Goal: Task Accomplishment & Management: Manage account settings

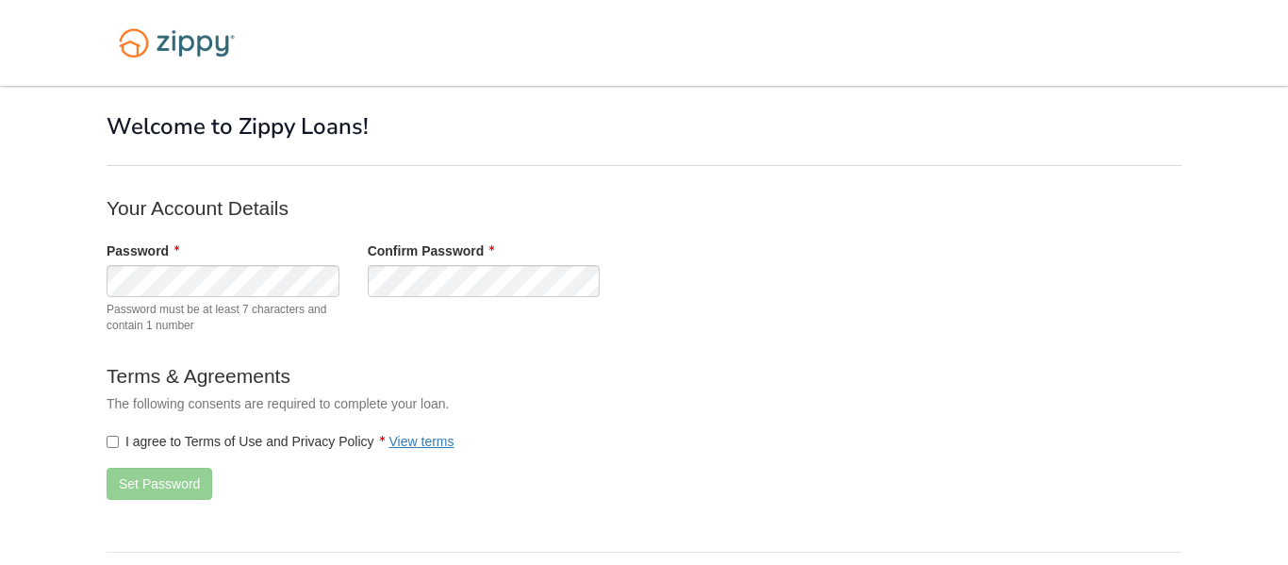
click at [316, 262] on div "Password Password must be at least 7 characters and contain 1 number" at bounding box center [222, 292] width 261 height 102
click at [402, 352] on form "Your Account Details Password Password must be at least 7 characters and contai…" at bounding box center [484, 354] width 754 height 320
click at [325, 441] on label "I agree to Terms of Use and Privacy Policy View terms" at bounding box center [281, 441] width 348 height 19
click at [135, 469] on button "Set Password" at bounding box center [160, 483] width 106 height 32
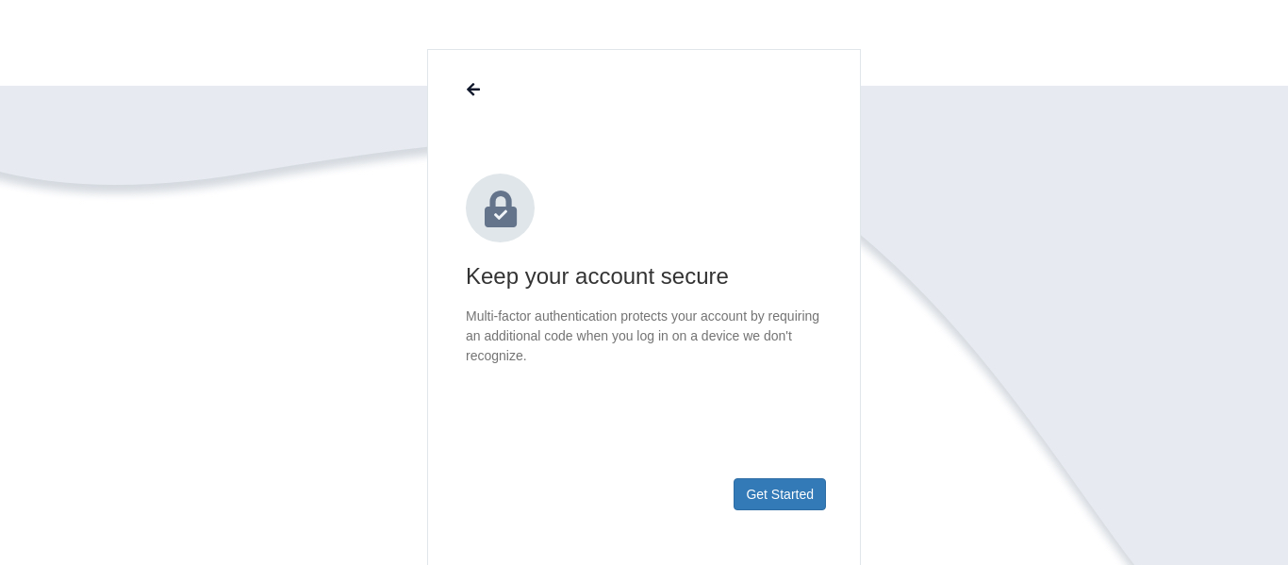
scroll to position [130, 0]
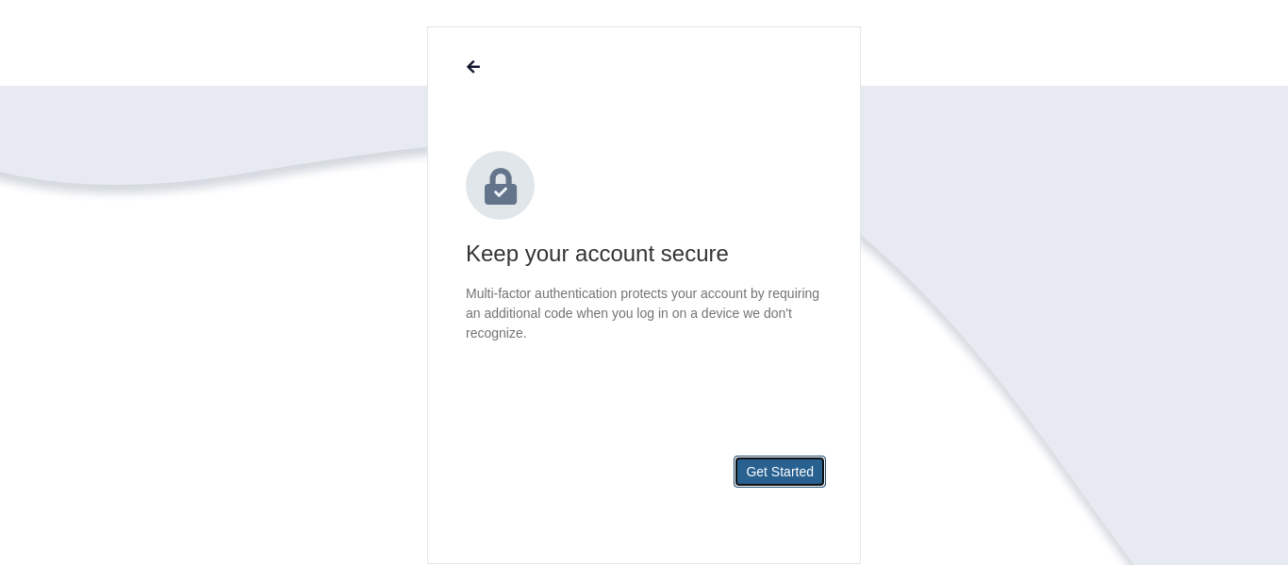
click at [746, 479] on button "Get Started" at bounding box center [779, 471] width 92 height 32
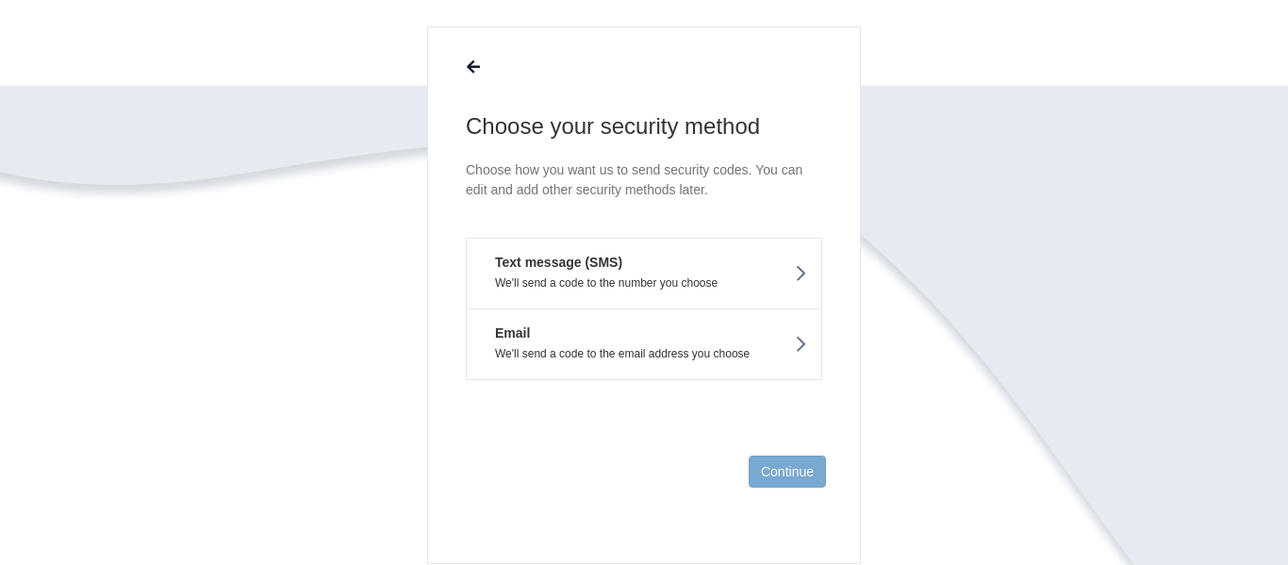
click at [767, 280] on p "We'll send a code to the number you choose" at bounding box center [644, 282] width 326 height 13
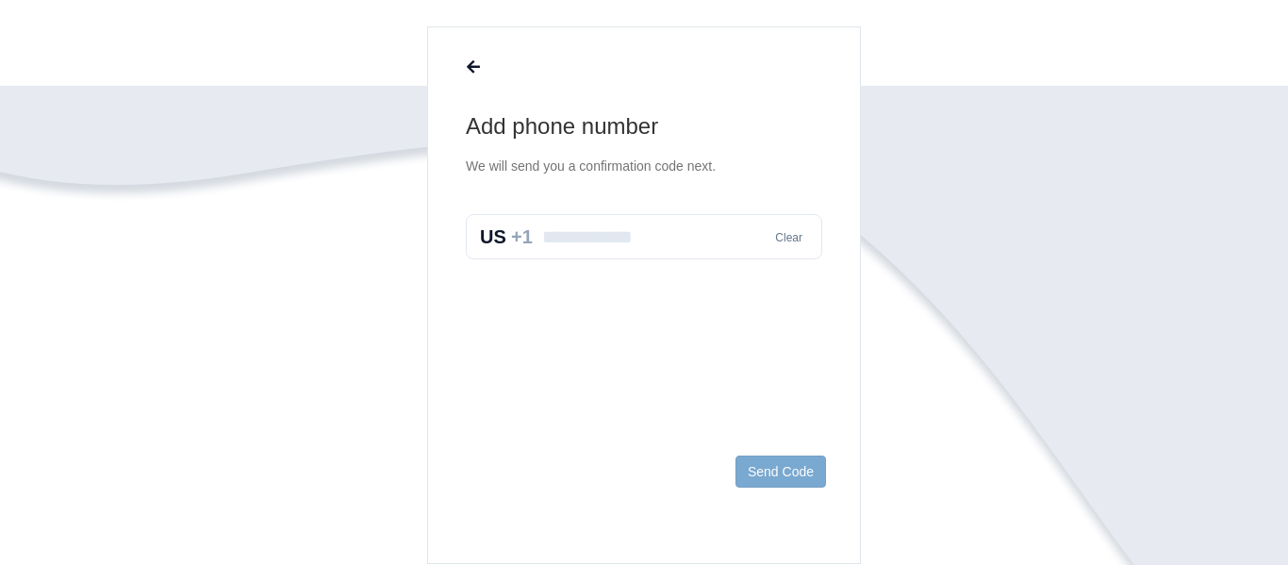
click at [649, 238] on input "text" at bounding box center [644, 236] width 356 height 45
type input "**********"
click at [778, 470] on button "Send Code" at bounding box center [780, 471] width 90 height 32
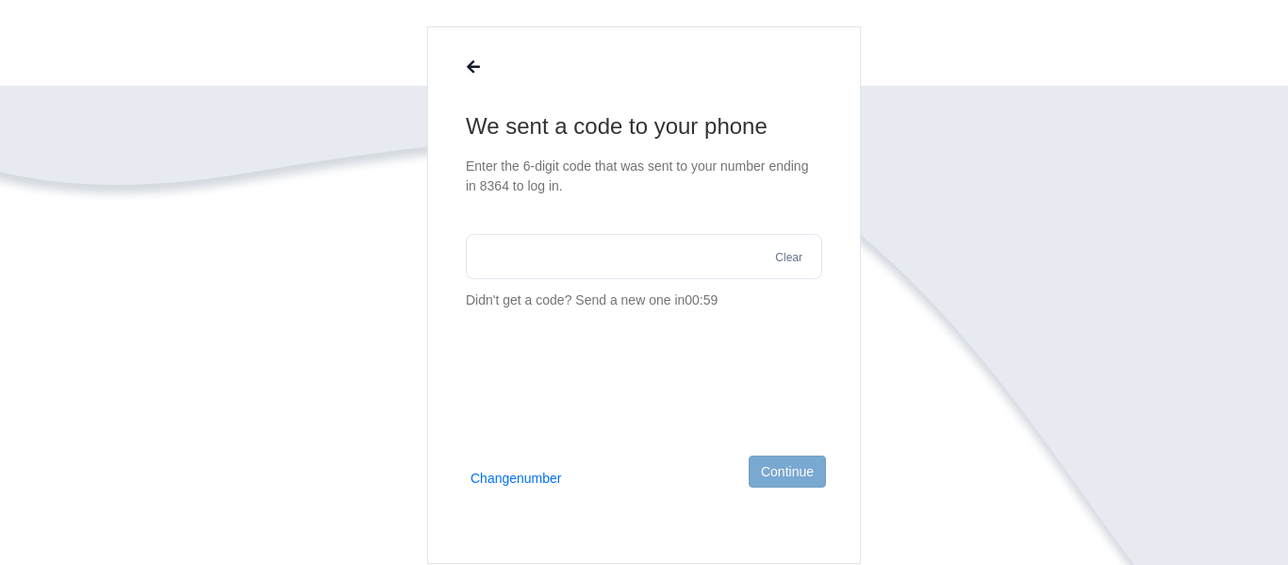
click at [708, 258] on input "text" at bounding box center [644, 256] width 356 height 45
type input "******"
click at [782, 470] on button "Continue" at bounding box center [786, 471] width 77 height 32
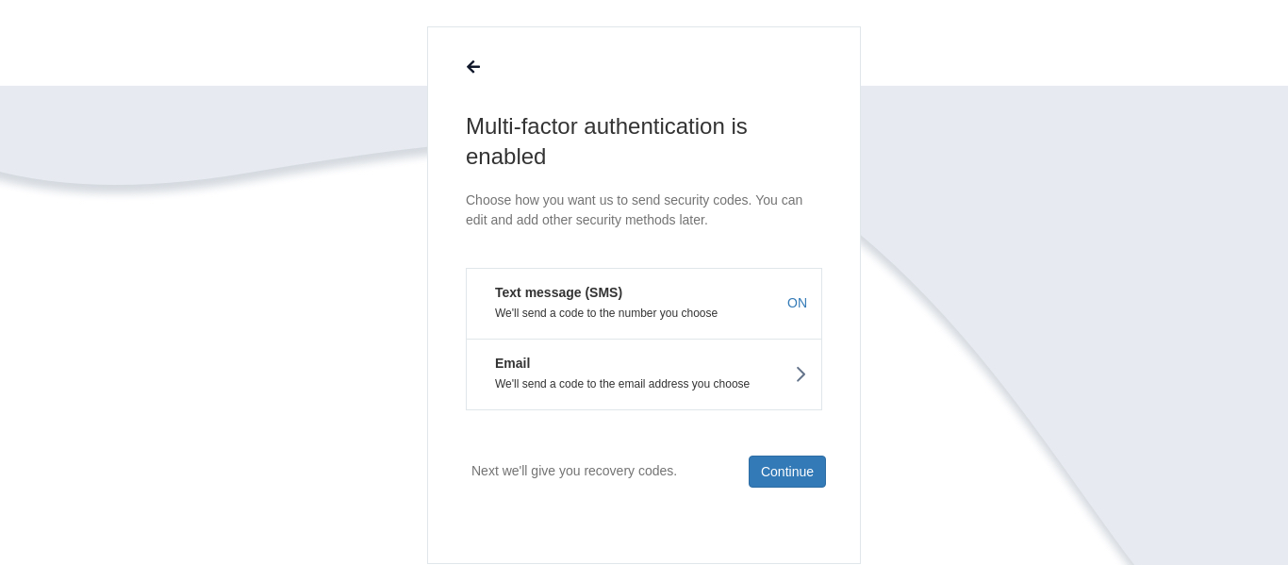
click at [799, 376] on icon at bounding box center [800, 374] width 13 height 21
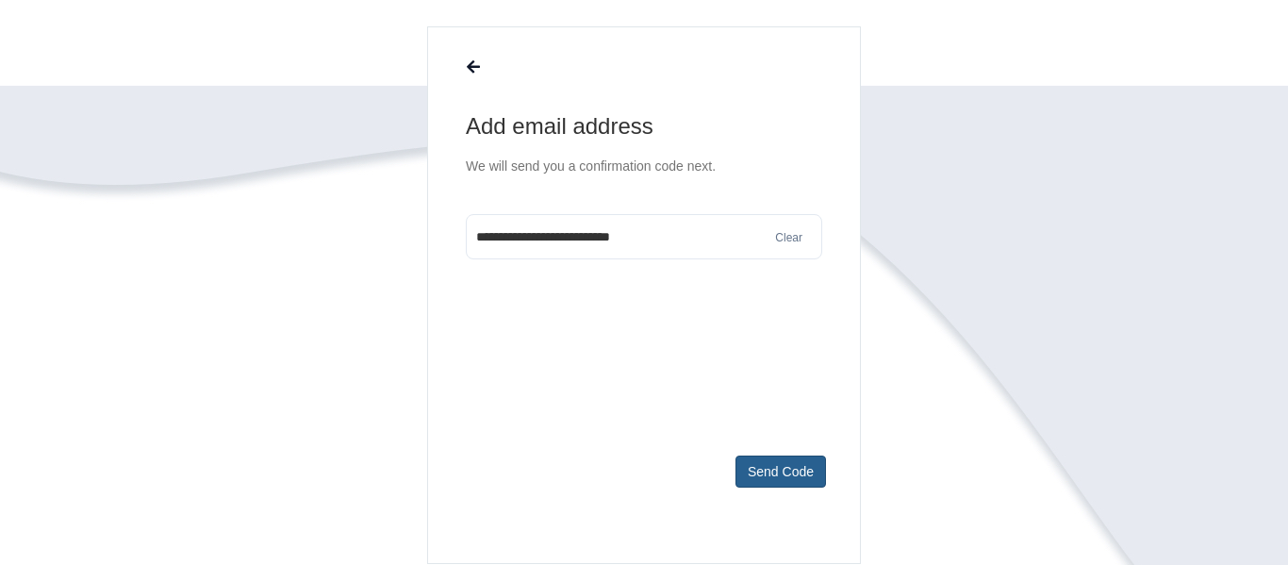
type input "**********"
click at [787, 482] on button "Send Code" at bounding box center [780, 471] width 90 height 32
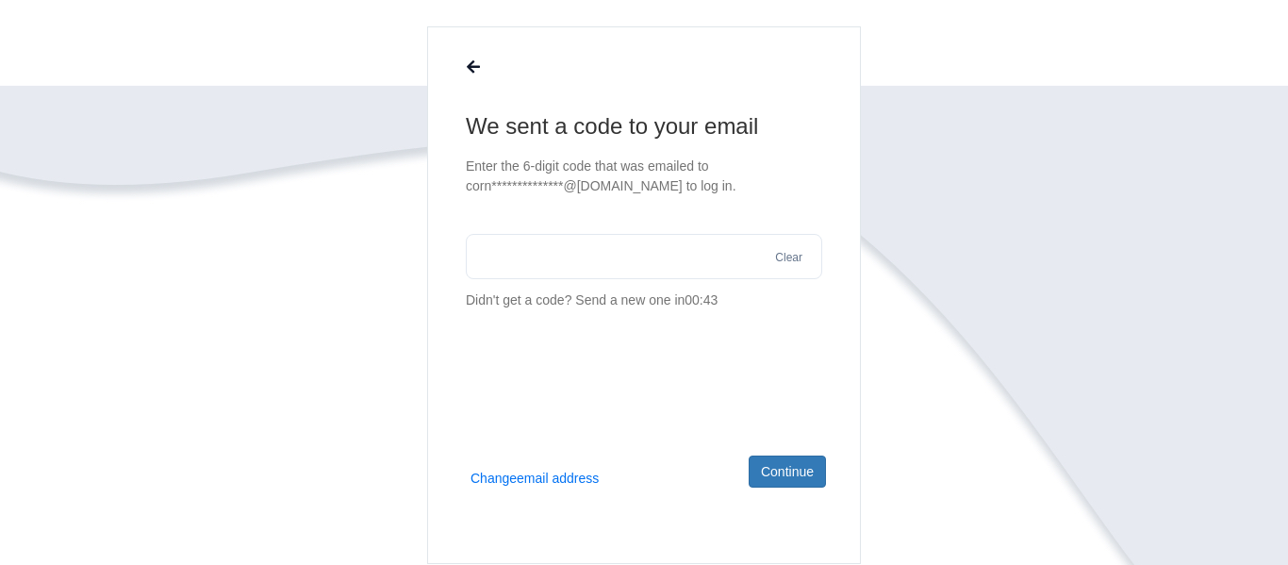
click at [560, 255] on input "text" at bounding box center [644, 256] width 356 height 45
paste input "******"
type input "******"
click at [780, 468] on button "Continue" at bounding box center [786, 471] width 77 height 32
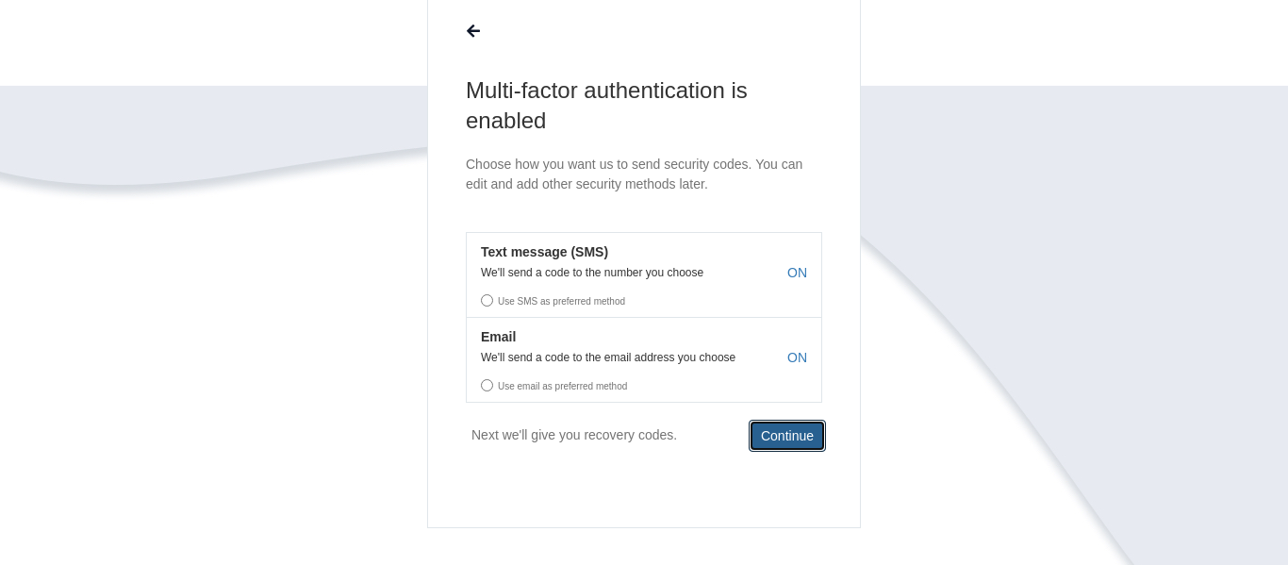
scroll to position [176, 0]
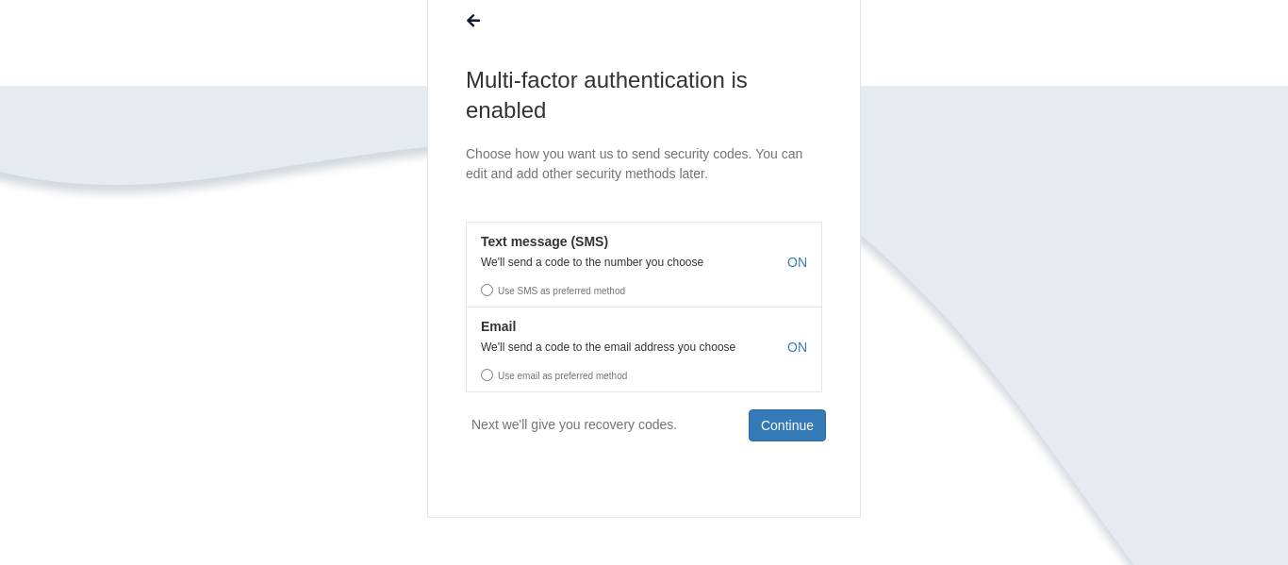
click at [595, 288] on label "Use SMS as preferred method" at bounding box center [644, 287] width 354 height 28
click at [482, 284] on label "Use SMS as preferred method" at bounding box center [644, 287] width 354 height 28
click at [487, 296] on label "Use SMS as preferred method" at bounding box center [644, 287] width 354 height 28
click at [489, 294] on label "Use SMS as preferred method" at bounding box center [644, 287] width 354 height 28
click at [598, 401] on footer "Next we'll give you recovery codes. Continue" at bounding box center [644, 455] width 432 height 123
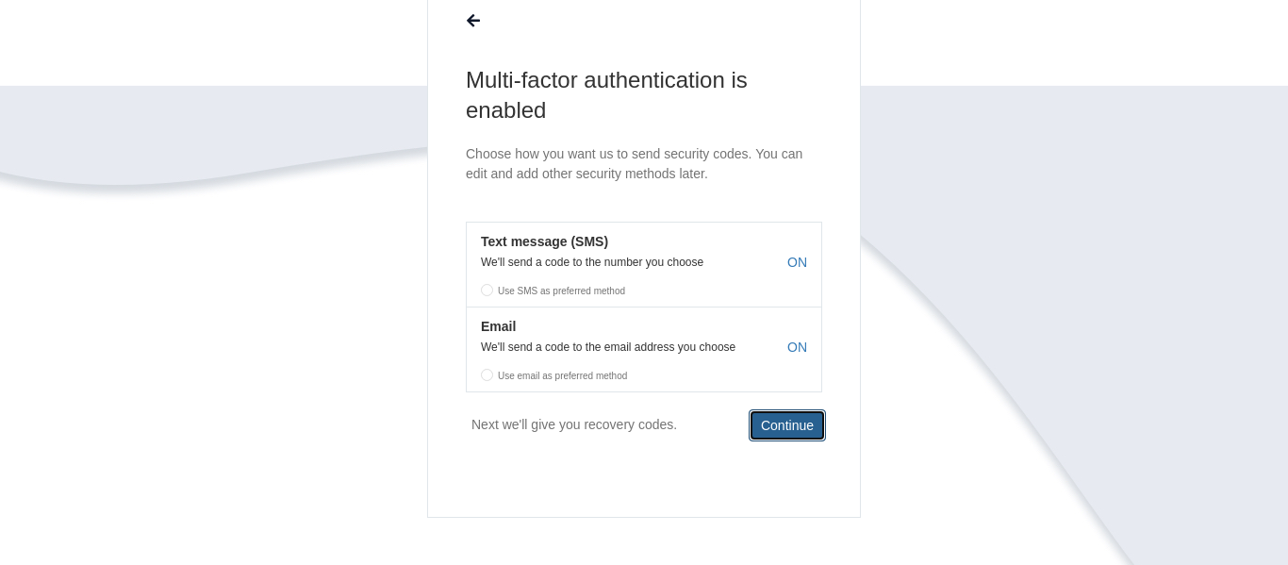
click at [777, 440] on button "Continue" at bounding box center [786, 425] width 77 height 32
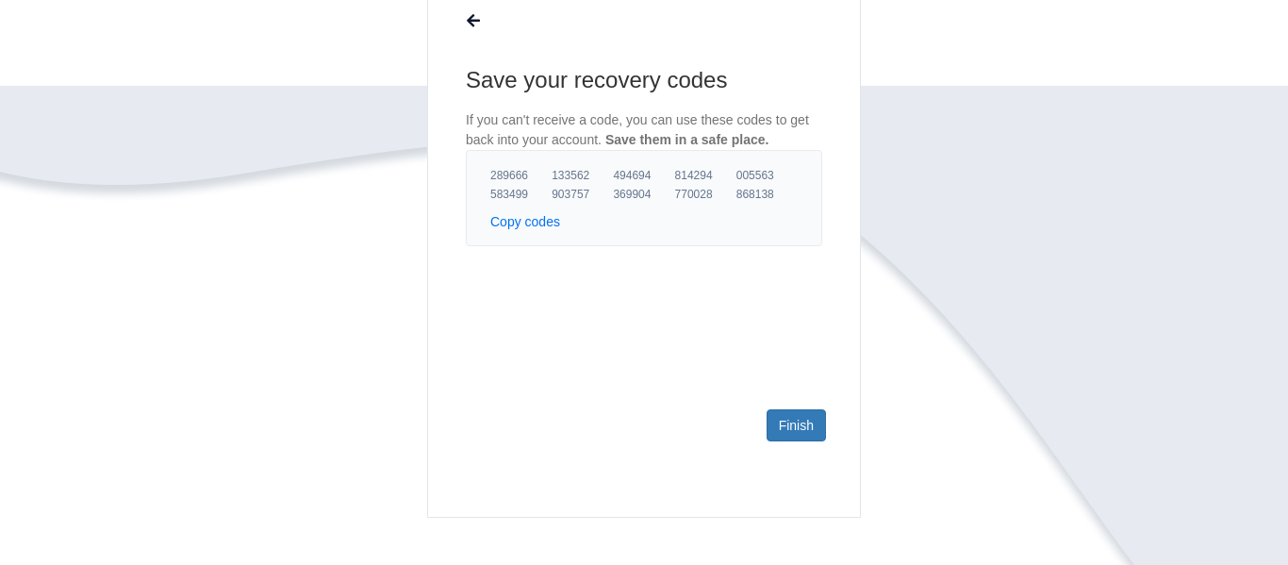
click at [541, 227] on button "Copy codes" at bounding box center [525, 221] width 70 height 19
click at [794, 433] on link "Finish" at bounding box center [795, 425] width 59 height 32
